Goal: Information Seeking & Learning: Learn about a topic

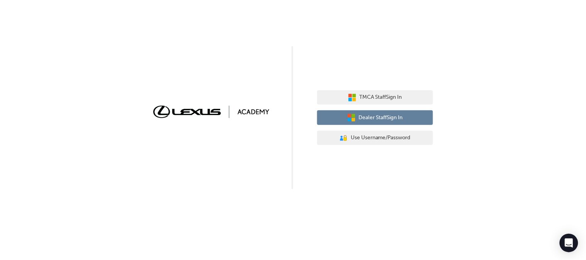
click at [395, 114] on span "Dealer Staff Sign In" at bounding box center [381, 118] width 44 height 9
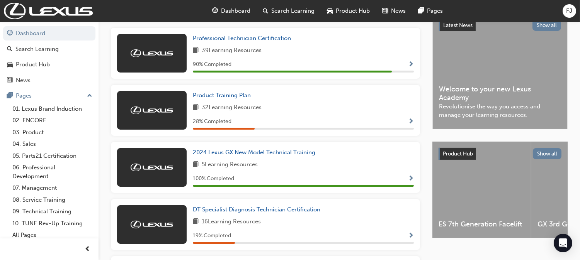
scroll to position [182, 0]
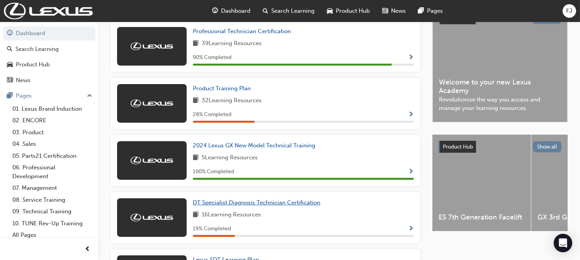
click at [320, 199] on span "DT Specialist Diagnosis Technician Certification" at bounding box center [256, 202] width 127 height 7
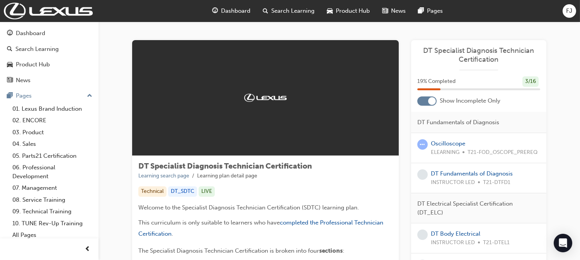
click at [426, 102] on div at bounding box center [426, 101] width 19 height 9
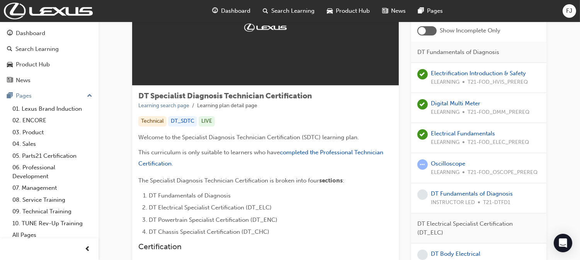
scroll to position [77, 0]
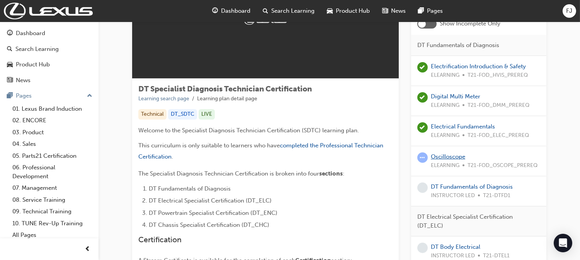
click at [446, 154] on link "Oscilloscope" at bounding box center [448, 156] width 34 height 7
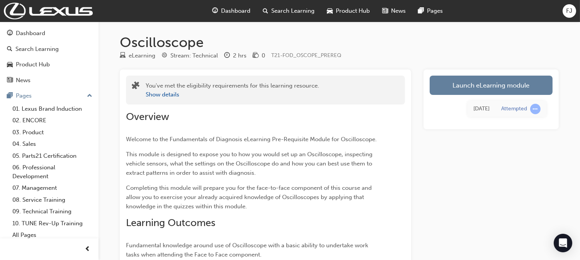
click at [495, 80] on link "Launch eLearning module" at bounding box center [490, 85] width 123 height 19
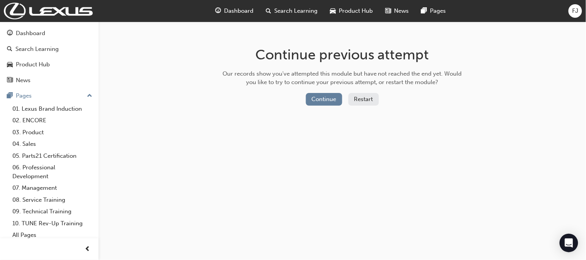
click at [327, 105] on button "Continue" at bounding box center [324, 99] width 36 height 13
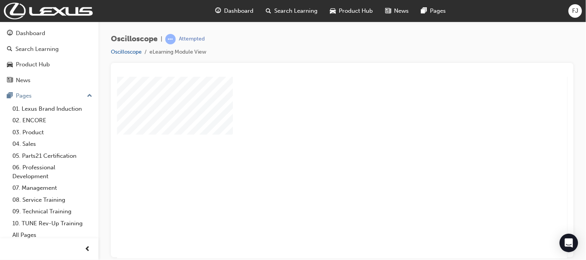
click at [319, 145] on div "play" at bounding box center [319, 145] width 0 height 0
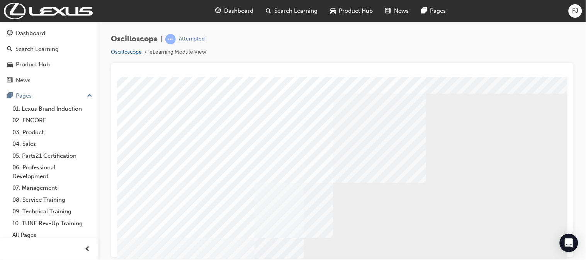
scroll to position [23, 0]
drag, startPoint x: 685, startPoint y: 213, endPoint x: 565, endPoint y: 148, distance: 136.5
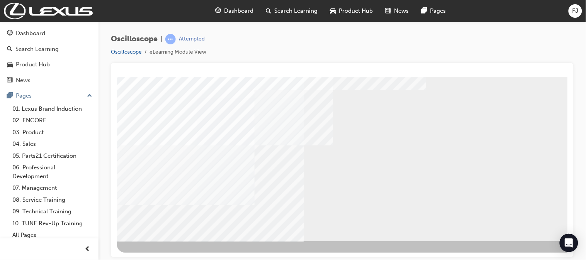
drag, startPoint x: 563, startPoint y: 190, endPoint x: 684, endPoint y: 290, distance: 157.5
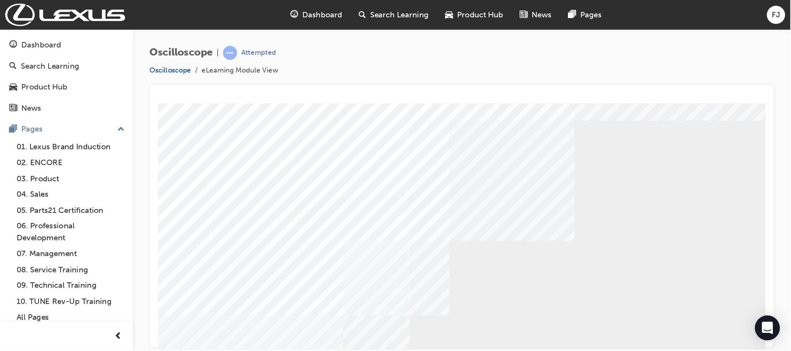
scroll to position [0, 0]
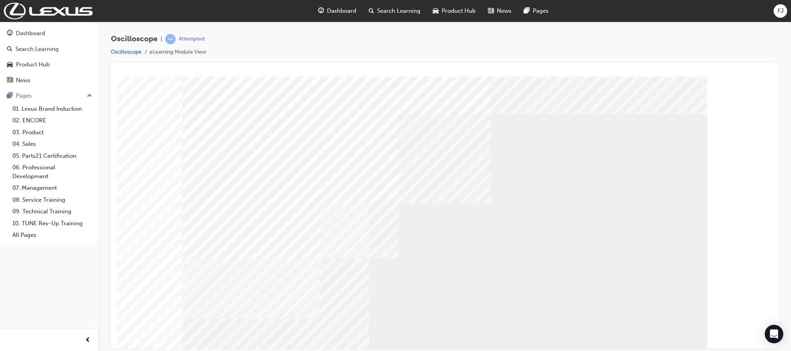
drag, startPoint x: 691, startPoint y: 79, endPoint x: 524, endPoint y: 223, distance: 221.3
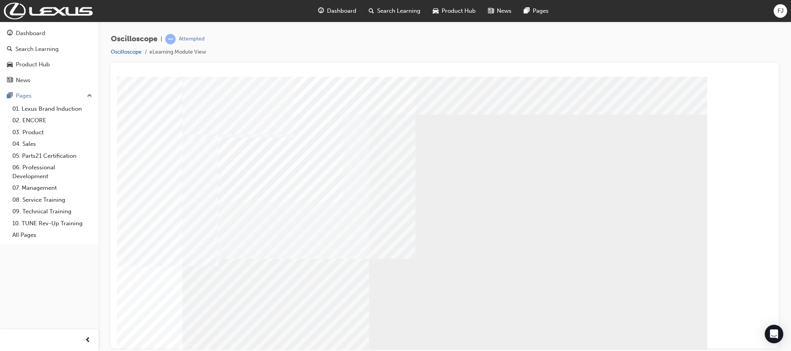
scroll to position [16, 0]
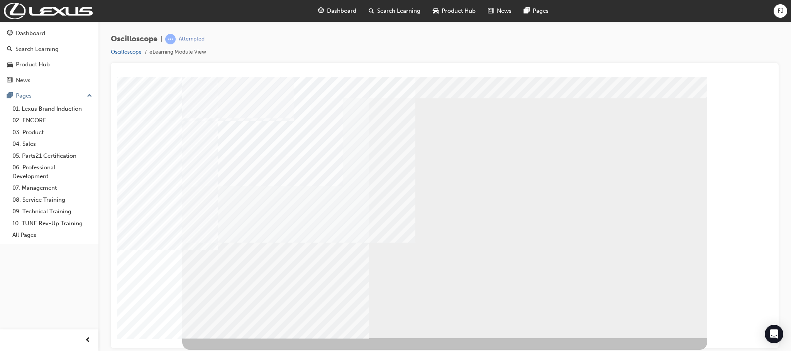
drag, startPoint x: 767, startPoint y: 202, endPoint x: 896, endPoint y: 309, distance: 167.3
click at [585, 232] on div "Oscilloscope | Attempted Oscilloscope eLearning Module View" at bounding box center [444, 177] width 693 height 311
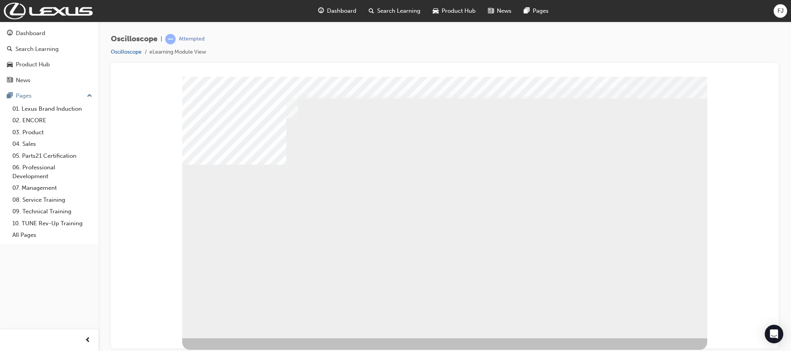
scroll to position [0, 0]
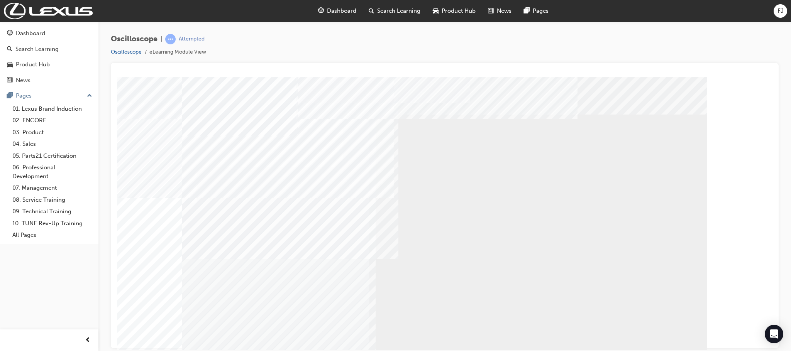
drag, startPoint x: 774, startPoint y: 181, endPoint x: 774, endPoint y: 216, distance: 34.4
click at [585, 216] on div at bounding box center [445, 206] width 668 height 286
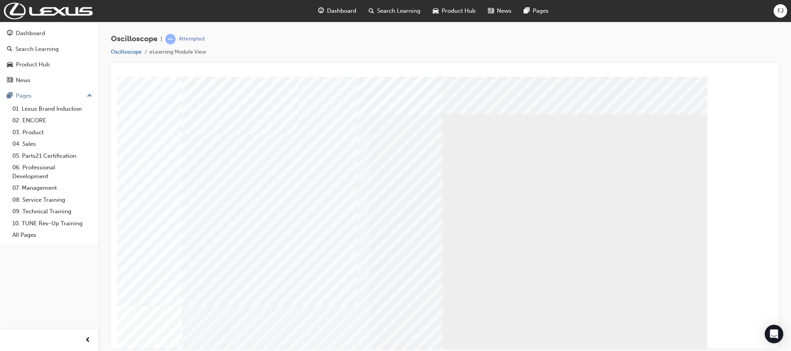
click at [585, 8] on span "FJ" at bounding box center [781, 11] width 6 height 9
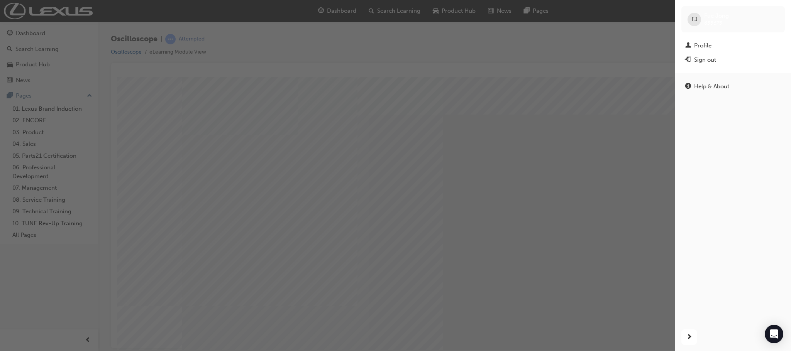
click at [585, 61] on div "Sign out" at bounding box center [705, 60] width 22 height 9
